Goal: Task Accomplishment & Management: Manage account settings

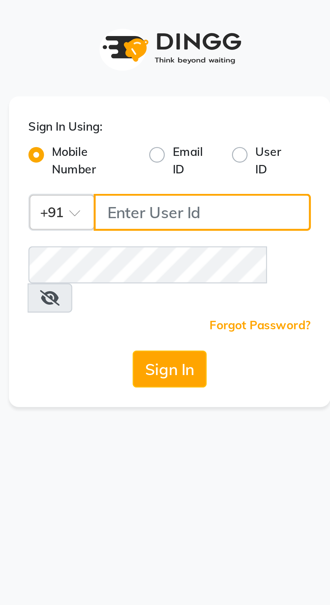
click at [172, 70] on input "Username" at bounding box center [176, 73] width 75 height 13
type input "9889887090"
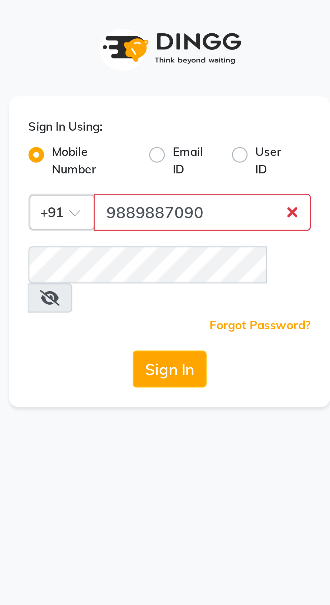
click at [152, 121] on button "Sign In" at bounding box center [165, 127] width 26 height 13
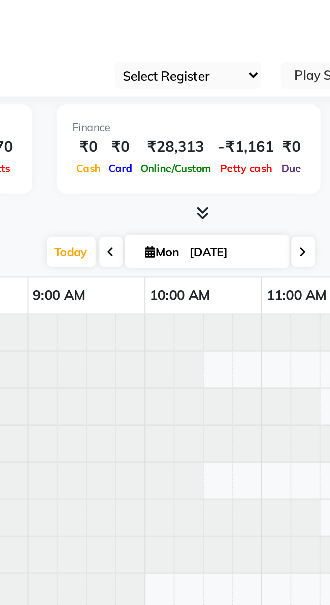
select select "en"
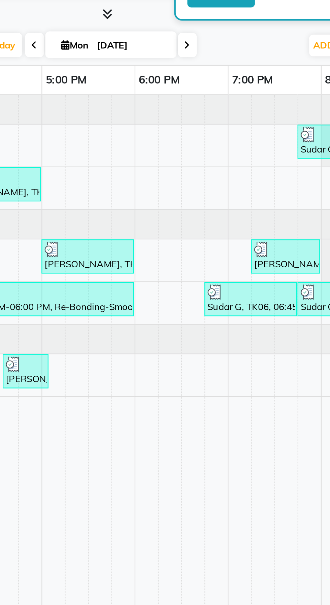
scroll to position [0, 274]
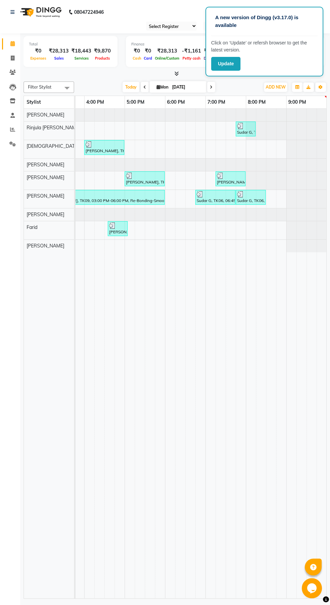
click at [231, 64] on button "Update" at bounding box center [225, 64] width 29 height 14
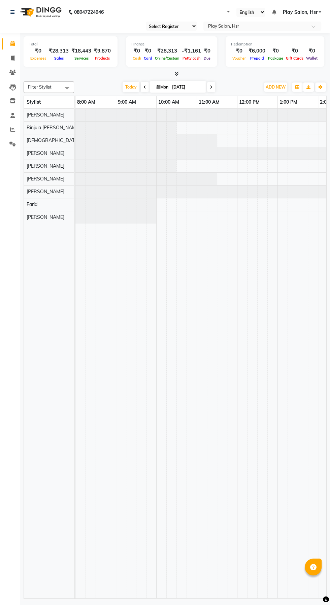
select select "en"
